Goal: Task Accomplishment & Management: Manage account settings

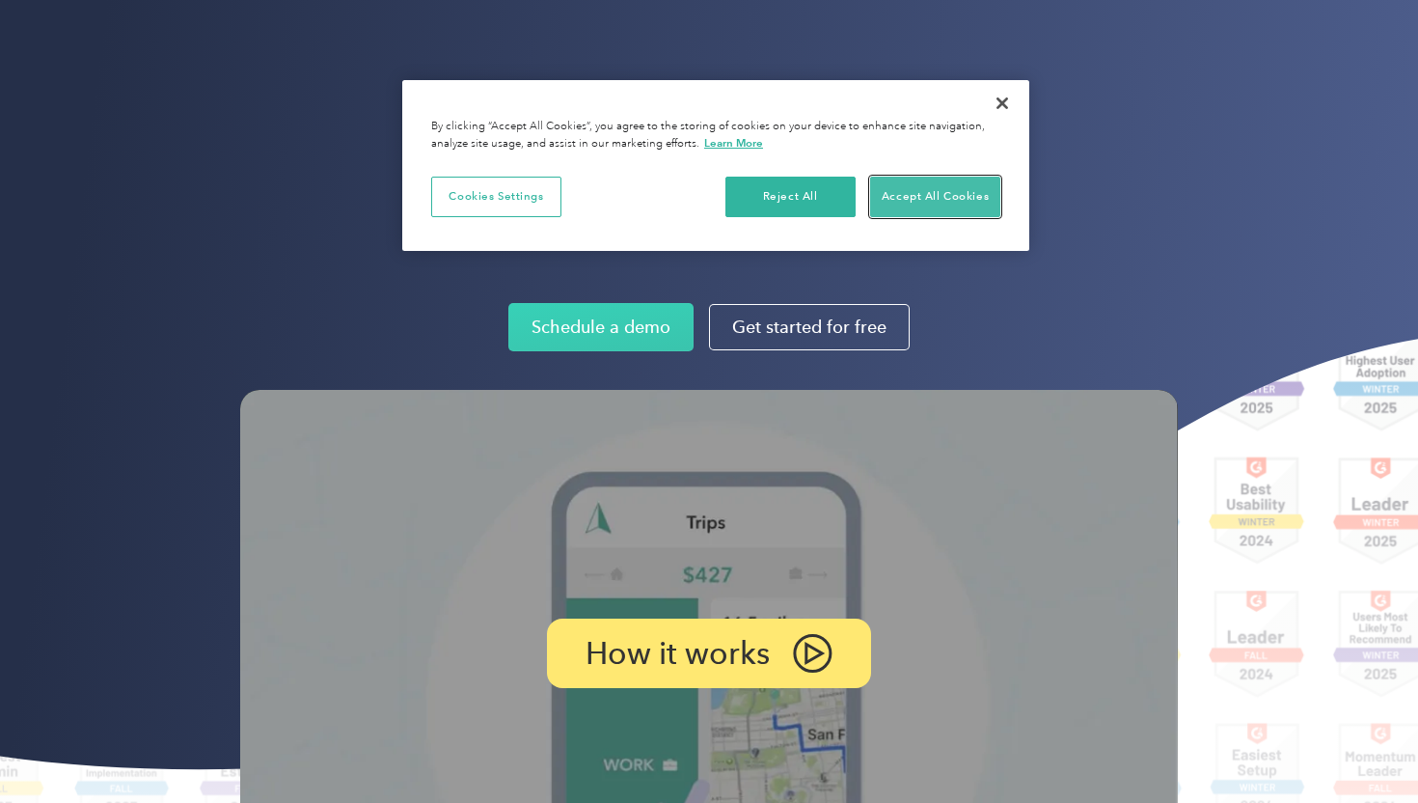
click at [961, 178] on button "Accept All Cookies" at bounding box center [935, 197] width 130 height 41
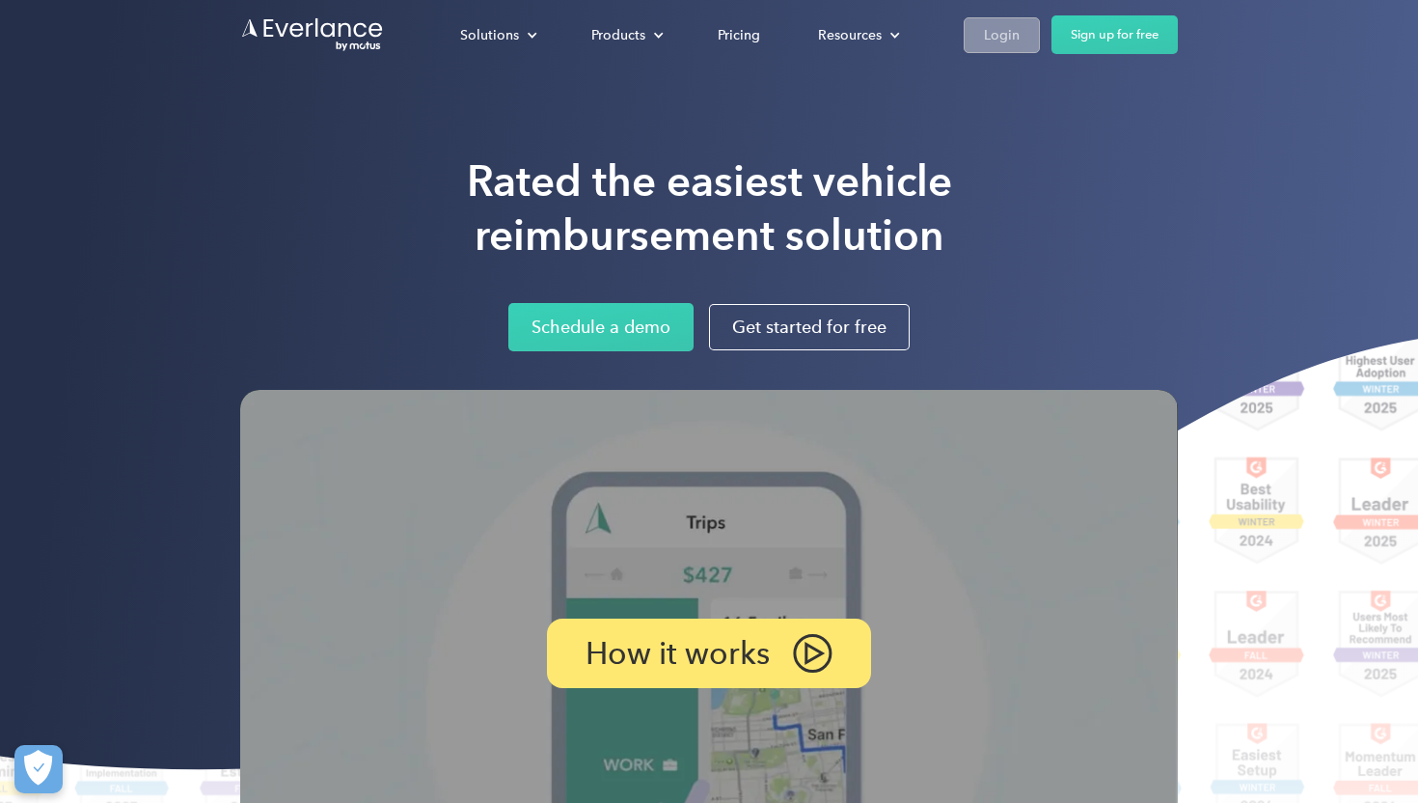
click at [995, 35] on div "Login" at bounding box center [1002, 35] width 36 height 24
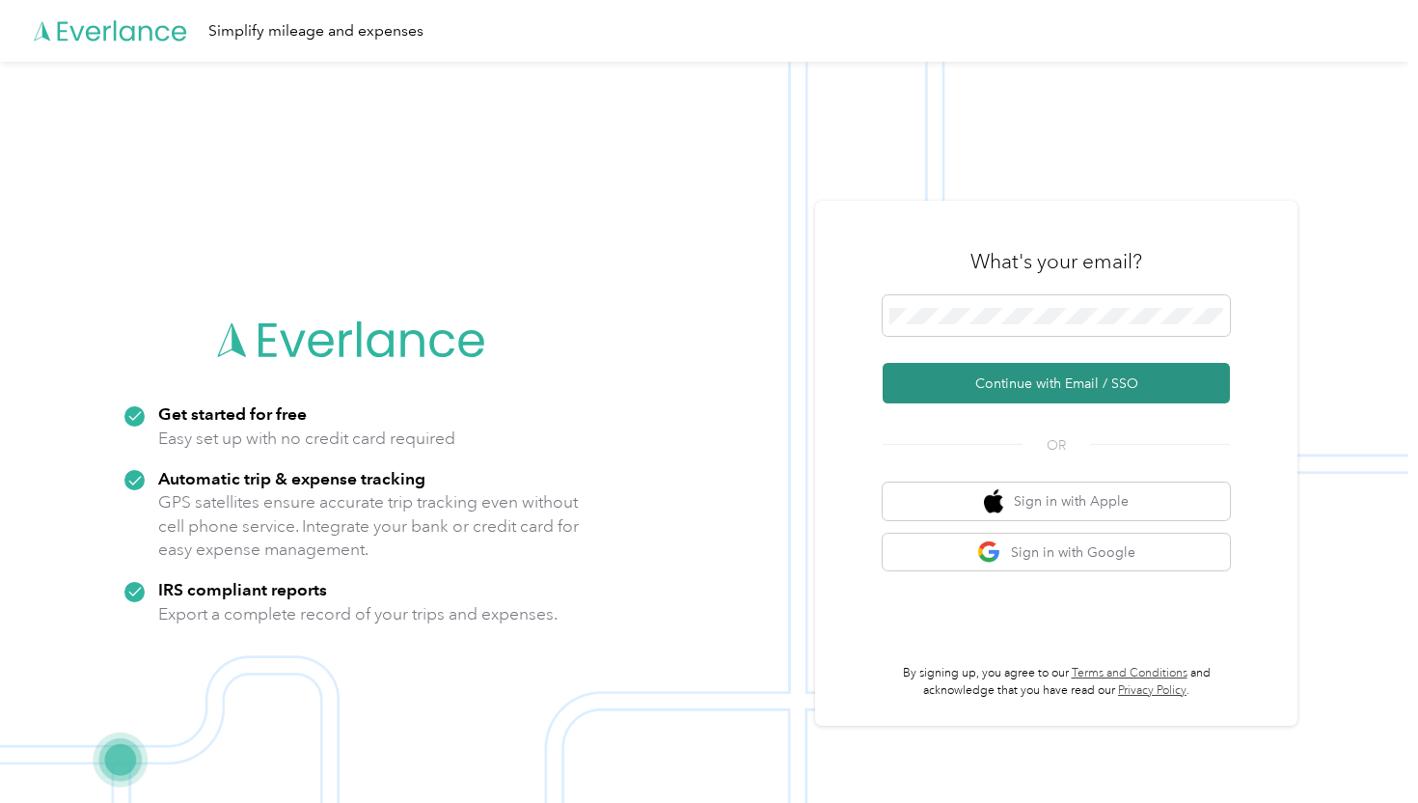
click at [1032, 382] on button "Continue with Email / SSO" at bounding box center [1056, 383] width 347 height 41
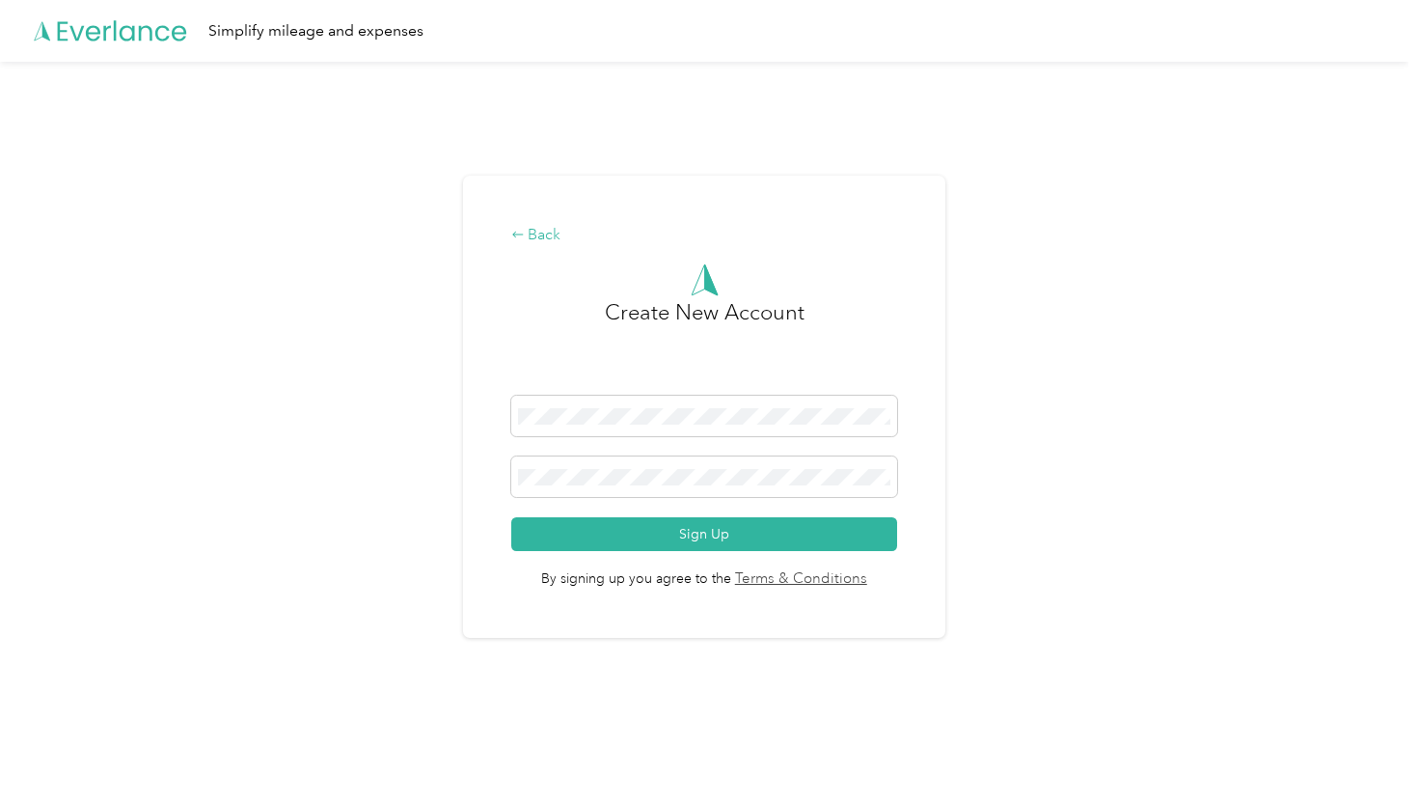
click at [520, 232] on icon at bounding box center [517, 234] width 11 height 6
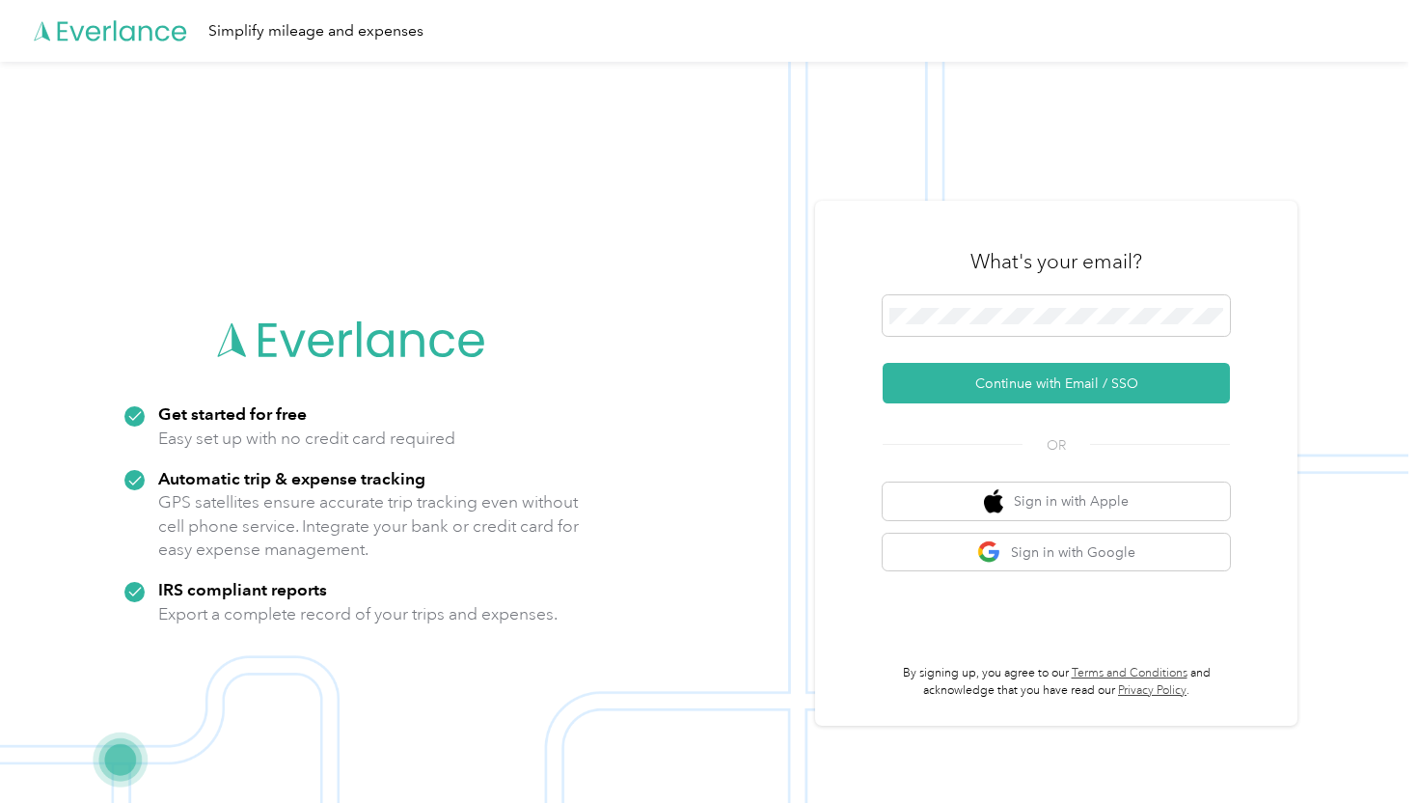
click at [1095, 339] on div at bounding box center [1056, 318] width 347 height 47
click at [883, 363] on button "Continue with Email / SSO" at bounding box center [1056, 383] width 347 height 41
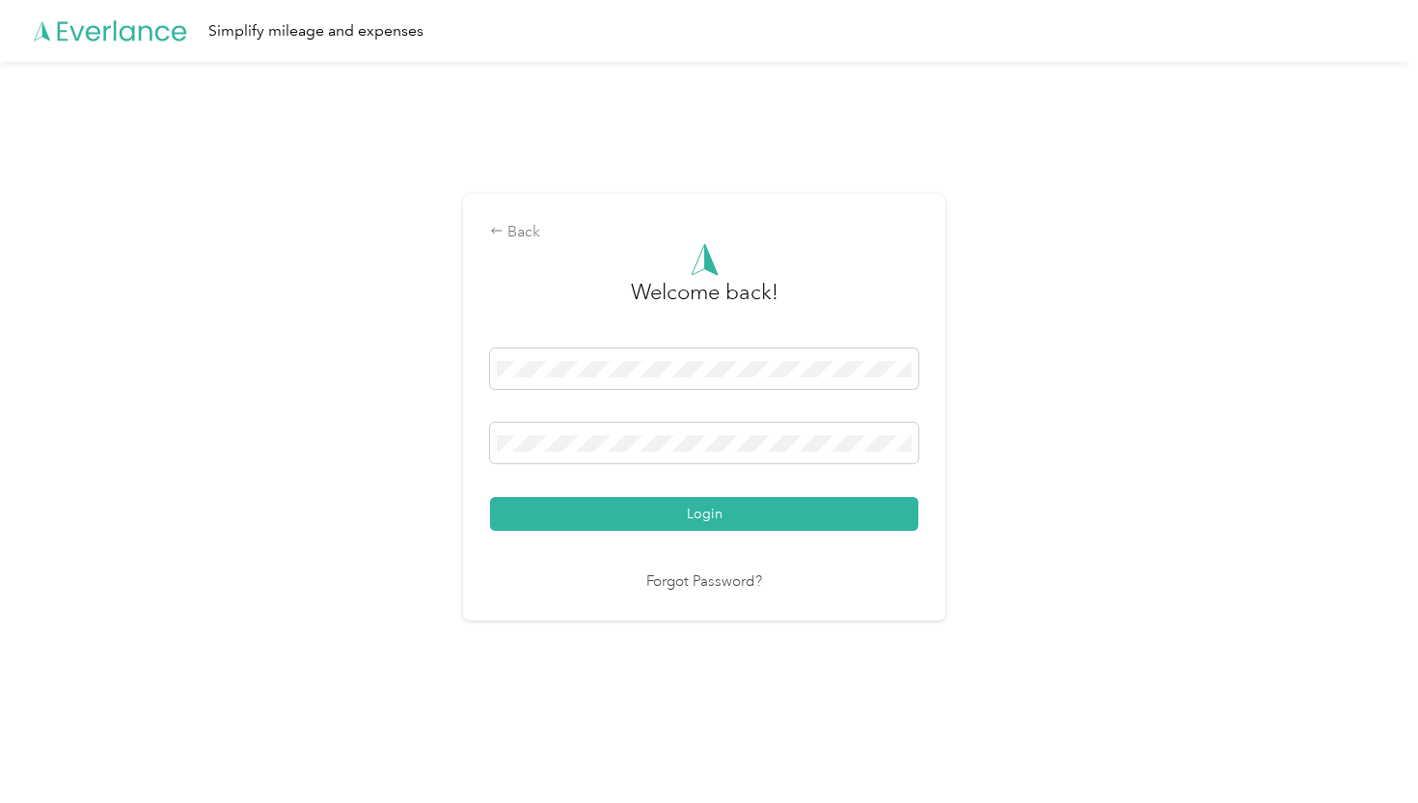
click at [979, 384] on div "Back Welcome back! Login Forgot Password?" at bounding box center [704, 415] width 1409 height 706
click at [490, 497] on button "Login" at bounding box center [704, 514] width 428 height 34
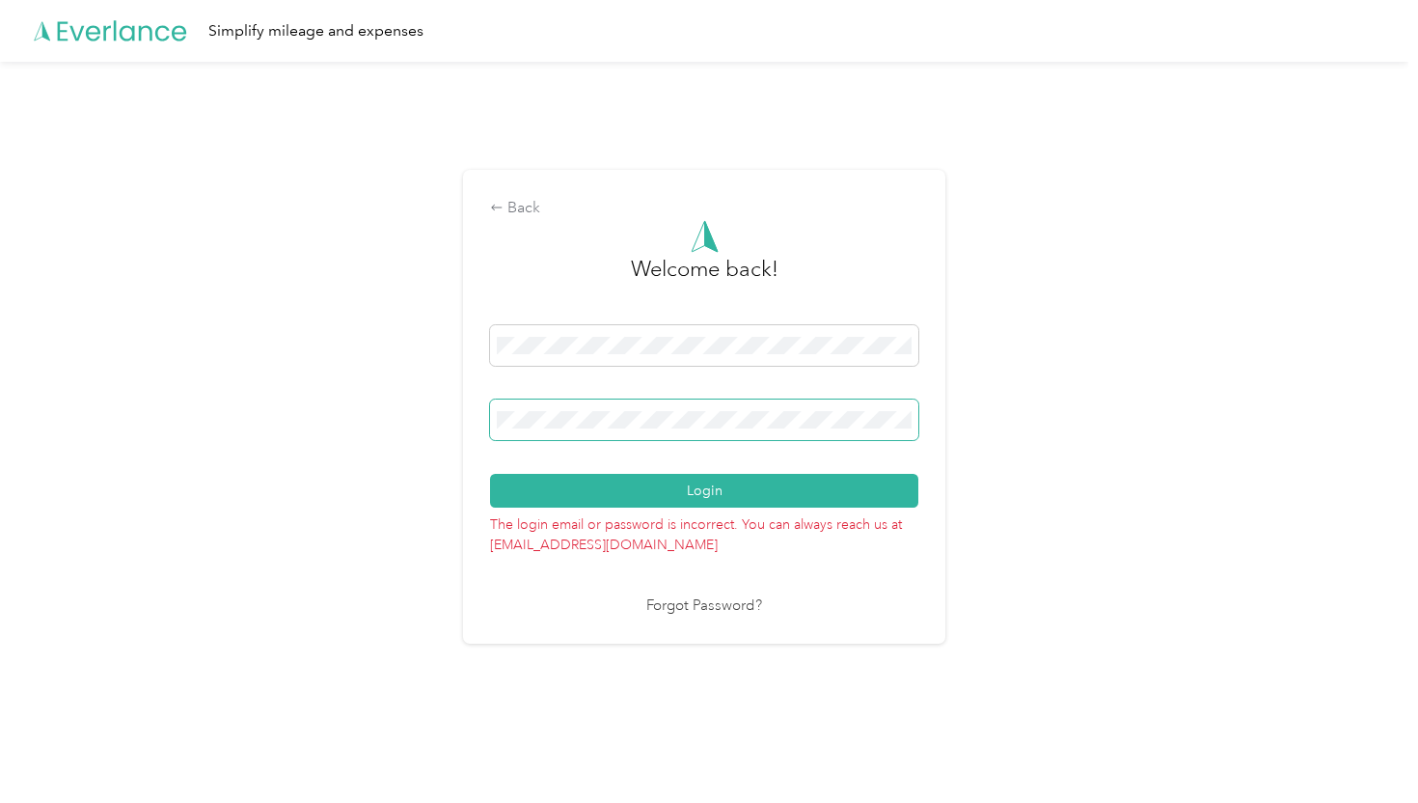
click at [490, 474] on button "Login" at bounding box center [704, 491] width 428 height 34
